Goal: Communication & Community: Answer question/provide support

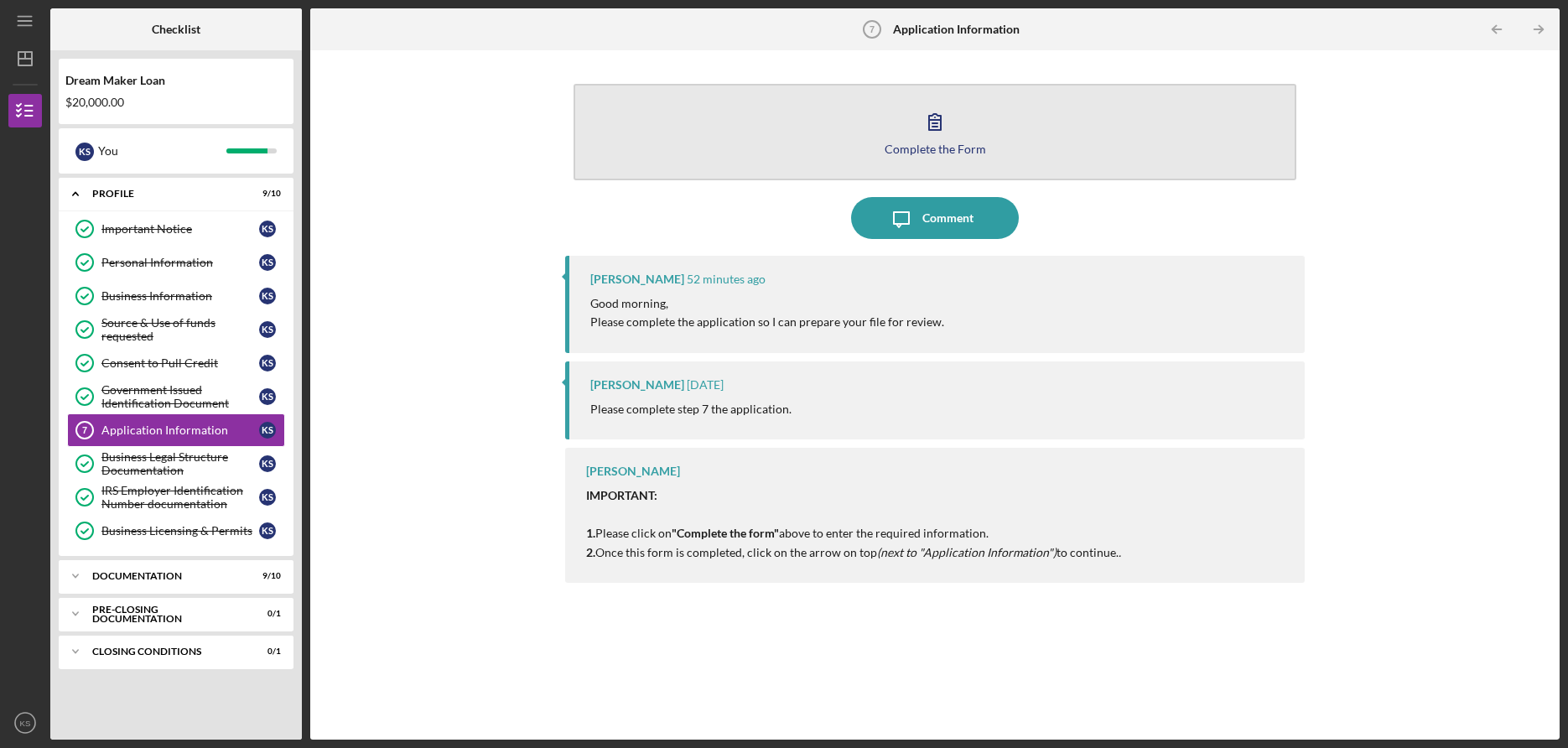
click at [921, 140] on icon "button" at bounding box center [934, 121] width 42 height 42
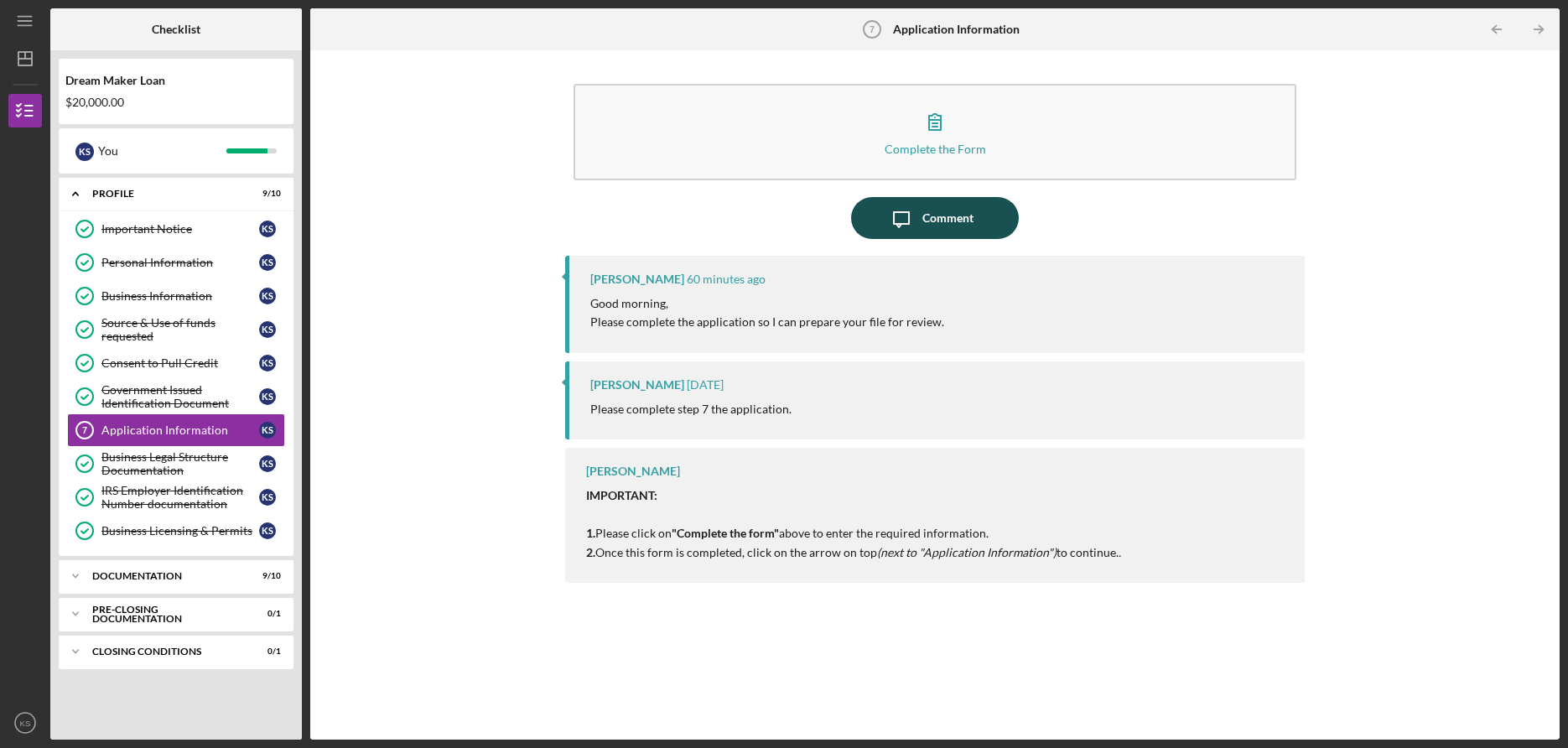
click at [908, 215] on icon "Icon/Message" at bounding box center [901, 218] width 42 height 42
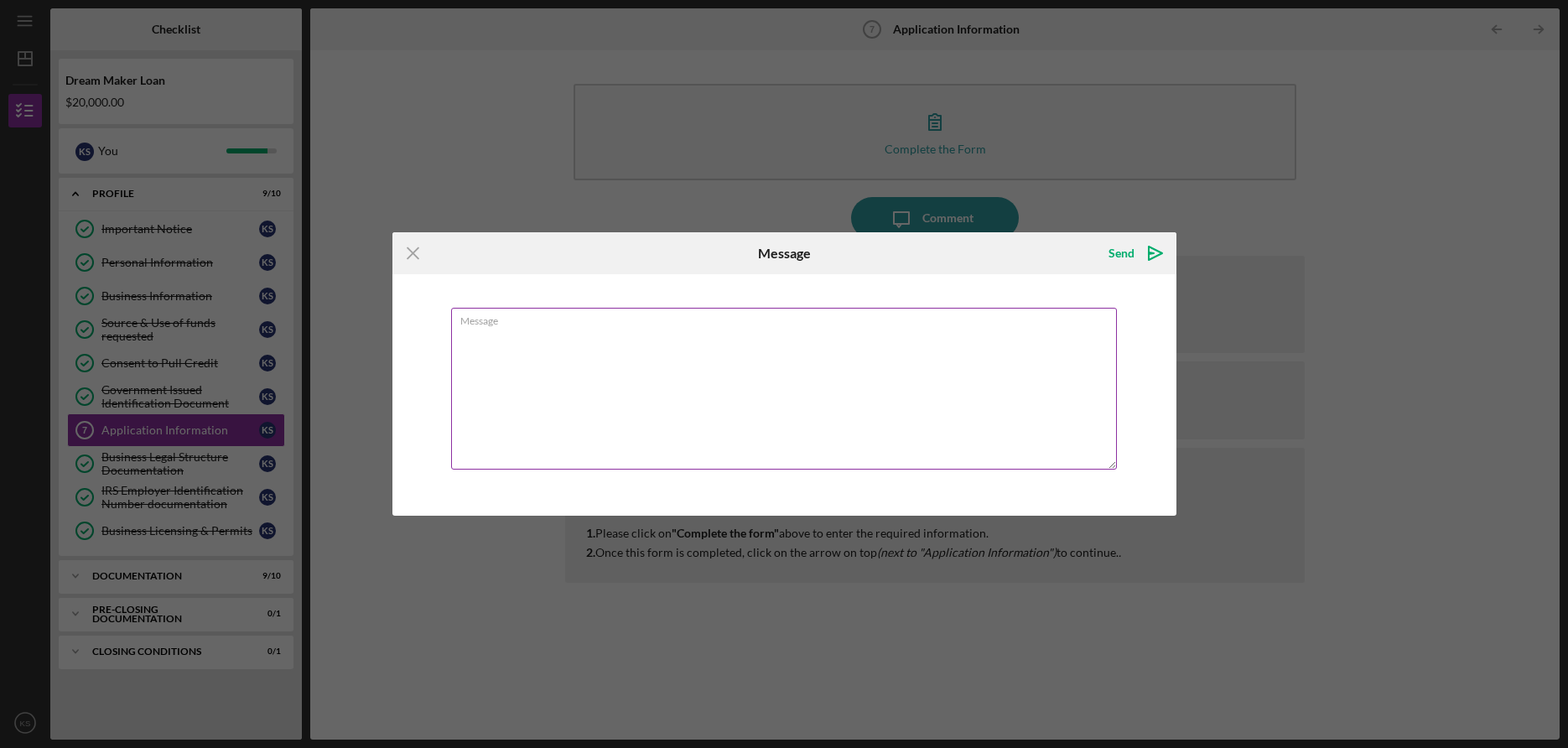
click at [766, 341] on textarea "Message" at bounding box center [783, 388] width 666 height 162
type textarea "I"
type textarea "Hi [PERSON_NAME]. I just redid the application."
click at [1136, 258] on icon "Icon/icon-invite-send" at bounding box center [1155, 253] width 42 height 42
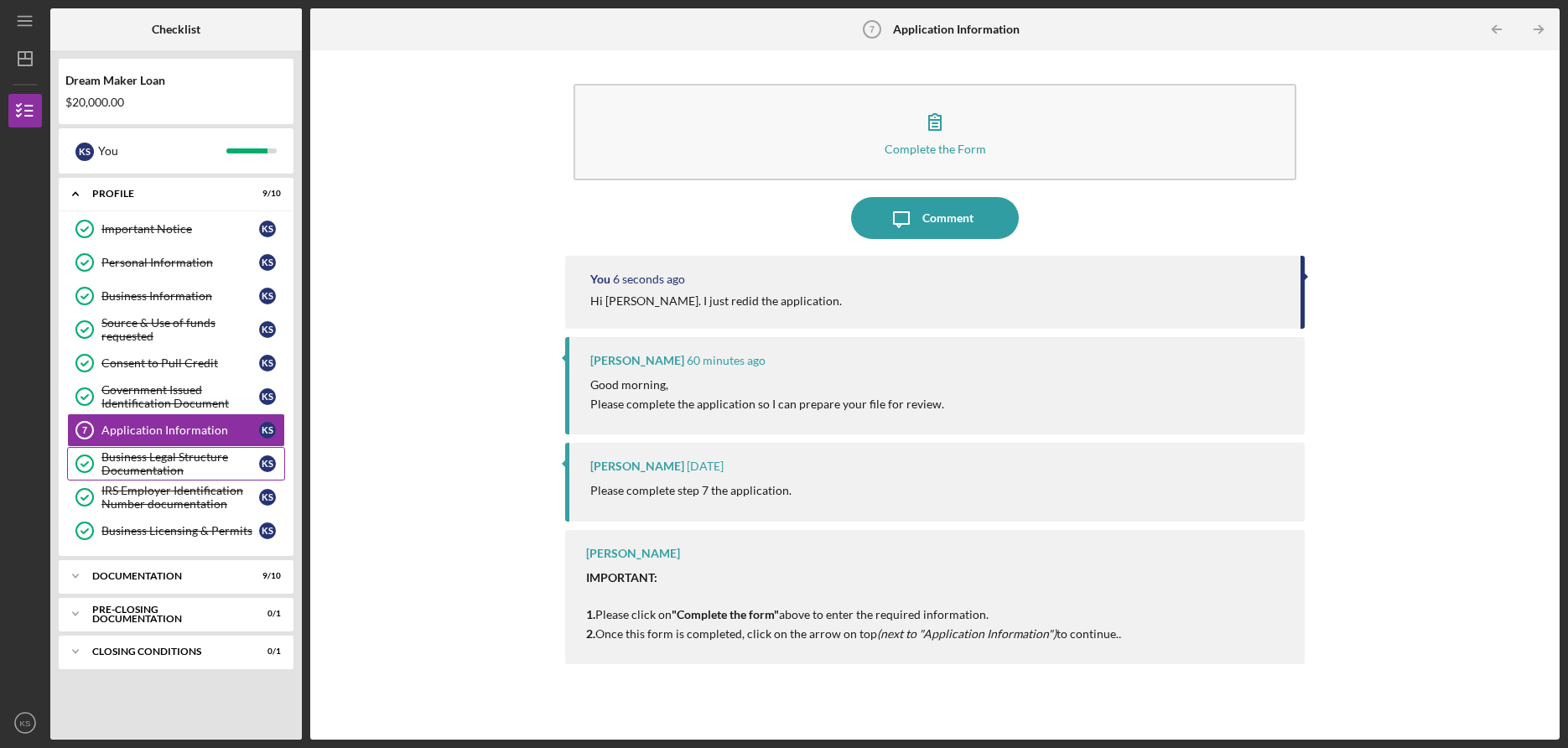
click at [176, 462] on div "Business Legal Structure Documentation" at bounding box center [180, 464] width 157 height 27
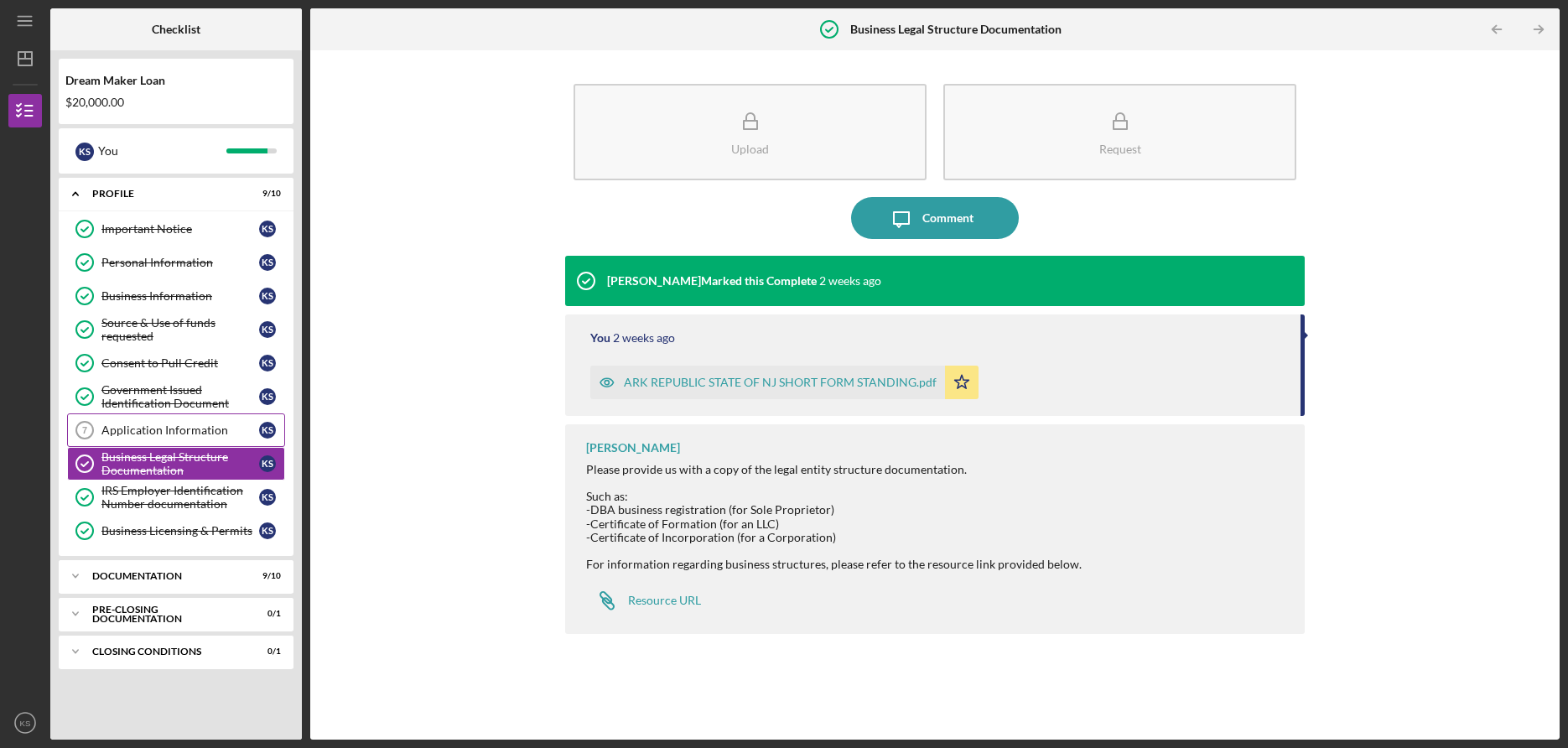
click at [173, 429] on div "Application Information" at bounding box center [180, 430] width 157 height 13
